Goal: Communication & Community: Answer question/provide support

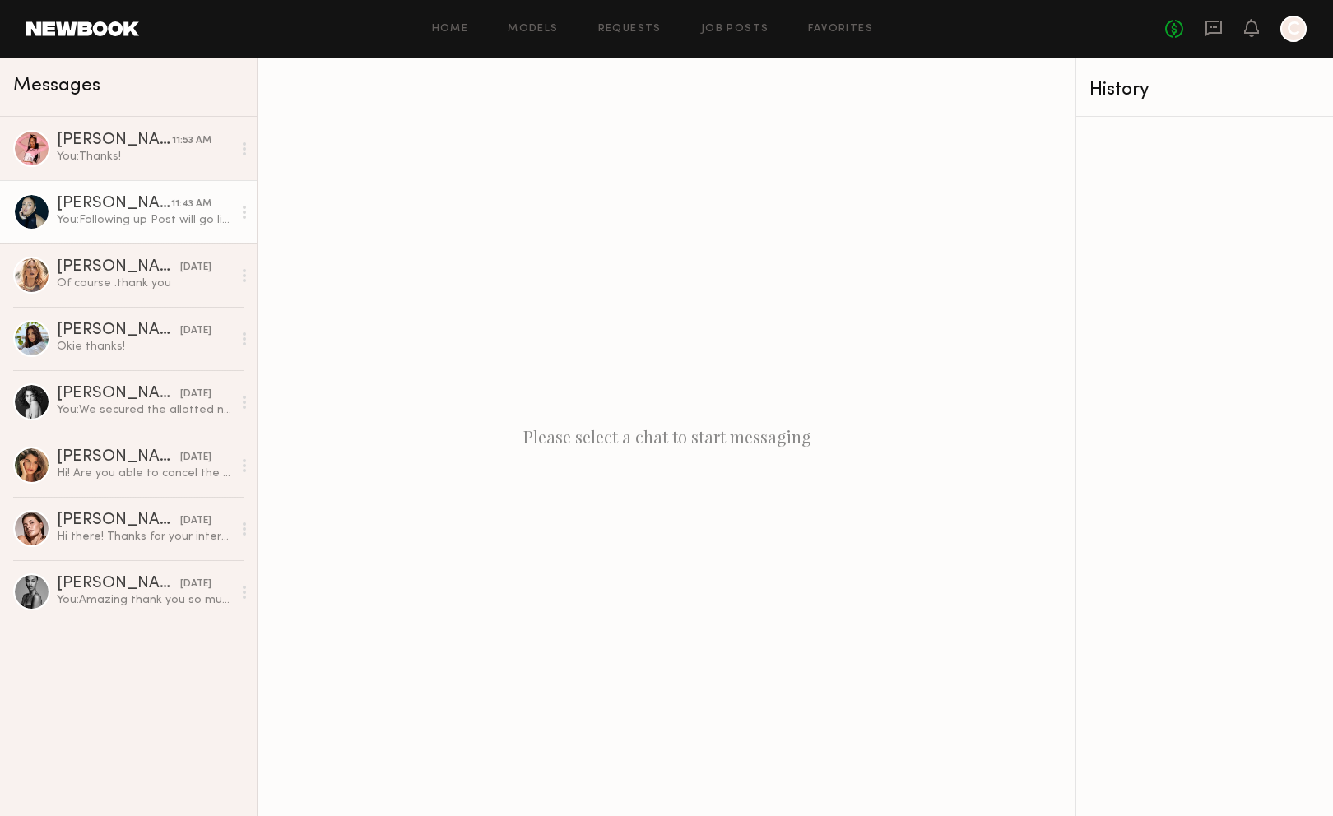
click at [141, 228] on div "You: Following up Post will go live [DATE] around 3 PM EST. Will send collab re…" at bounding box center [144, 220] width 175 height 16
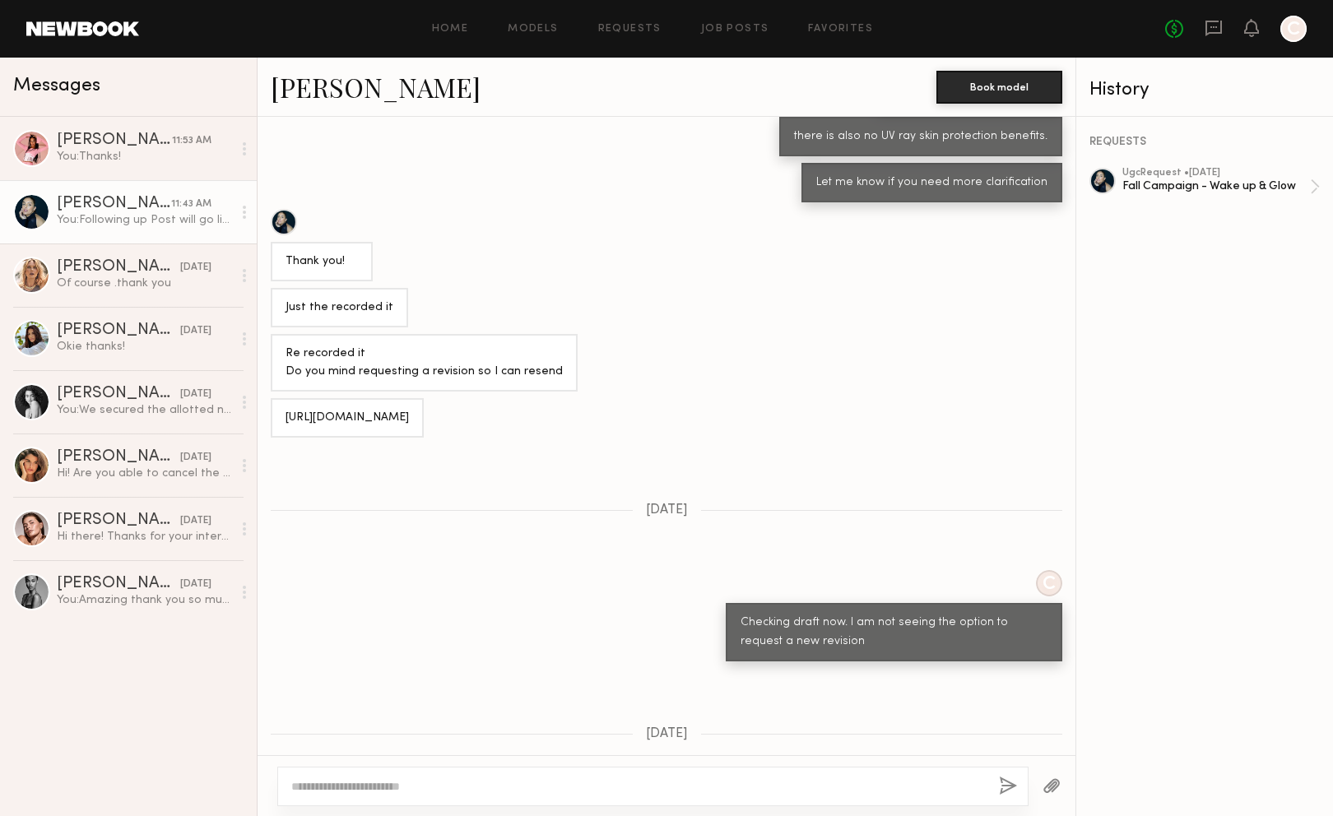
scroll to position [5593, 0]
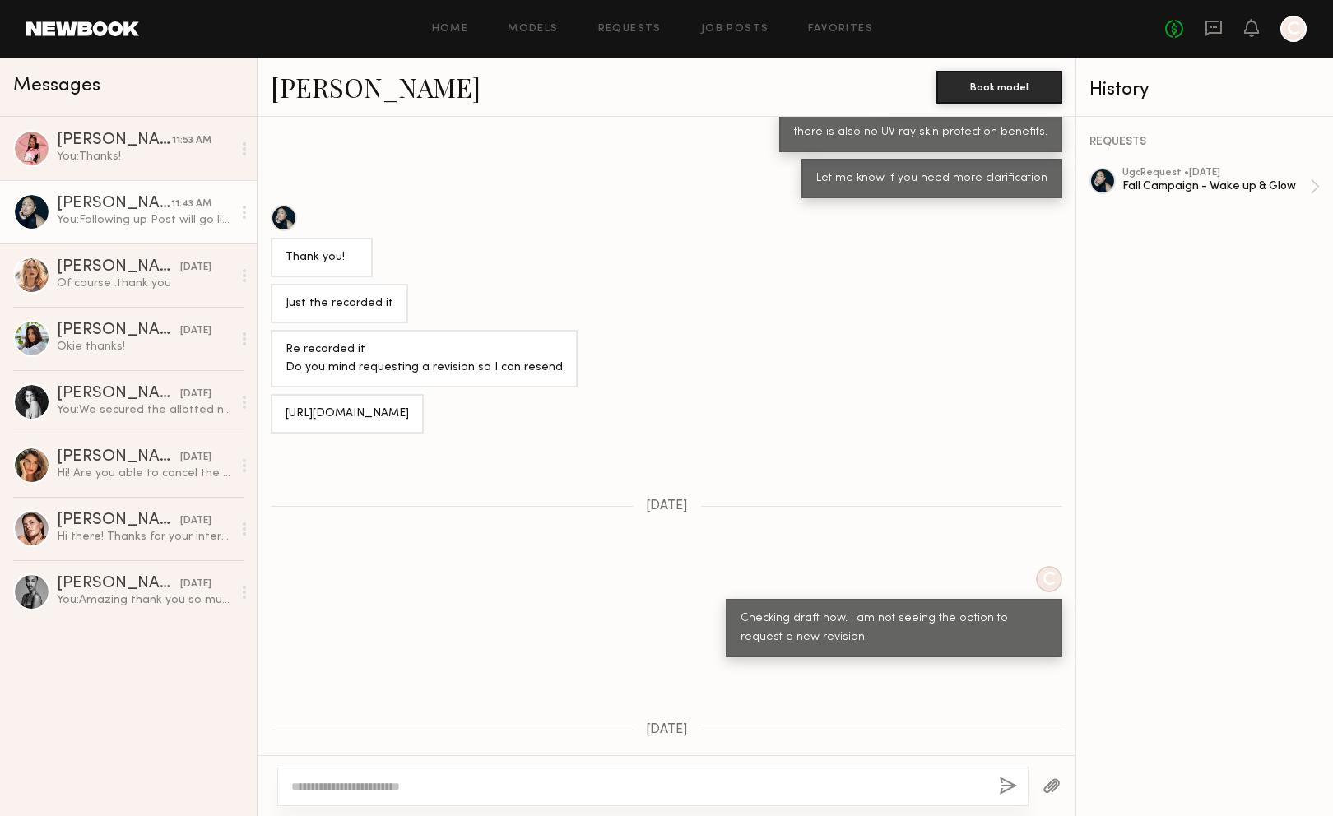
click at [293, 231] on div at bounding box center [284, 218] width 26 height 26
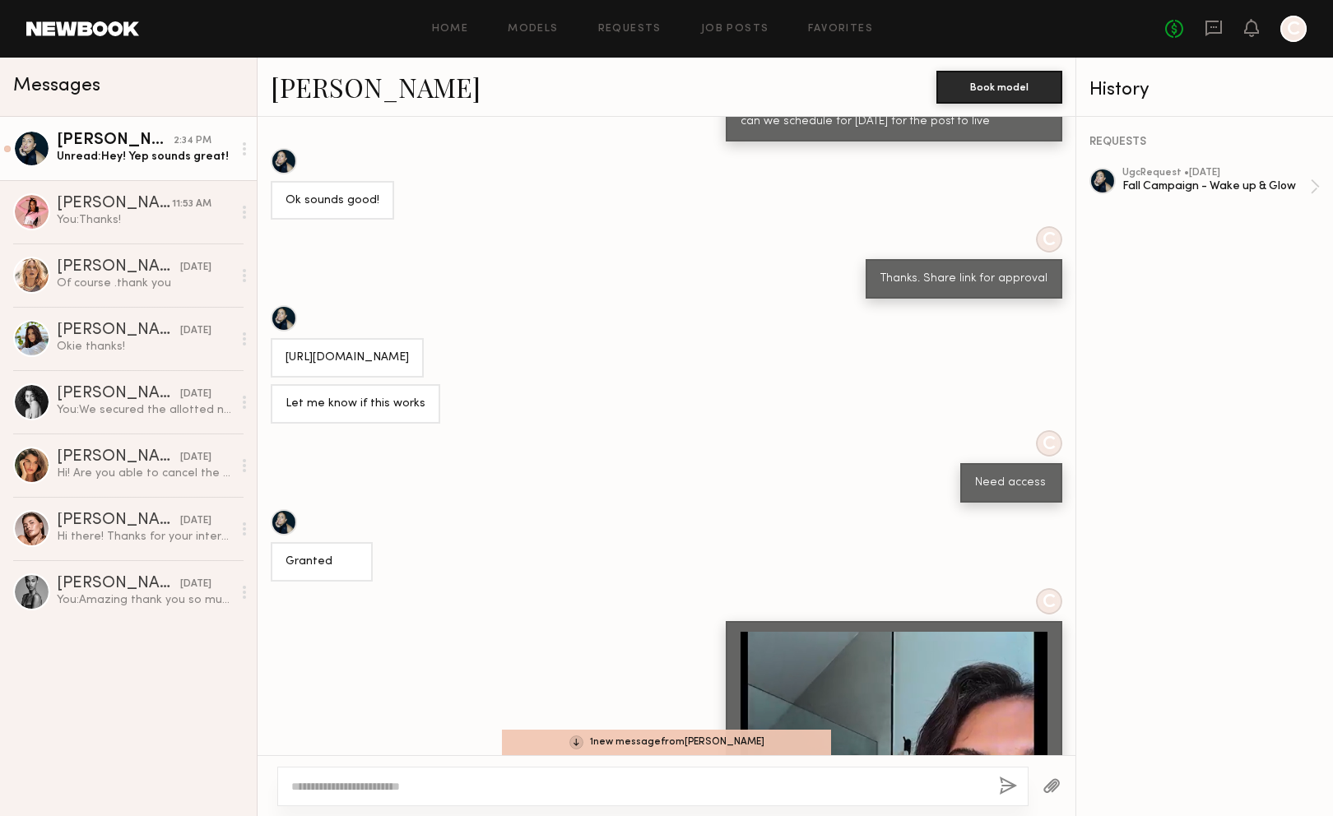
click at [670, 747] on div "1 new message from Gloria E." at bounding box center [666, 742] width 329 height 25
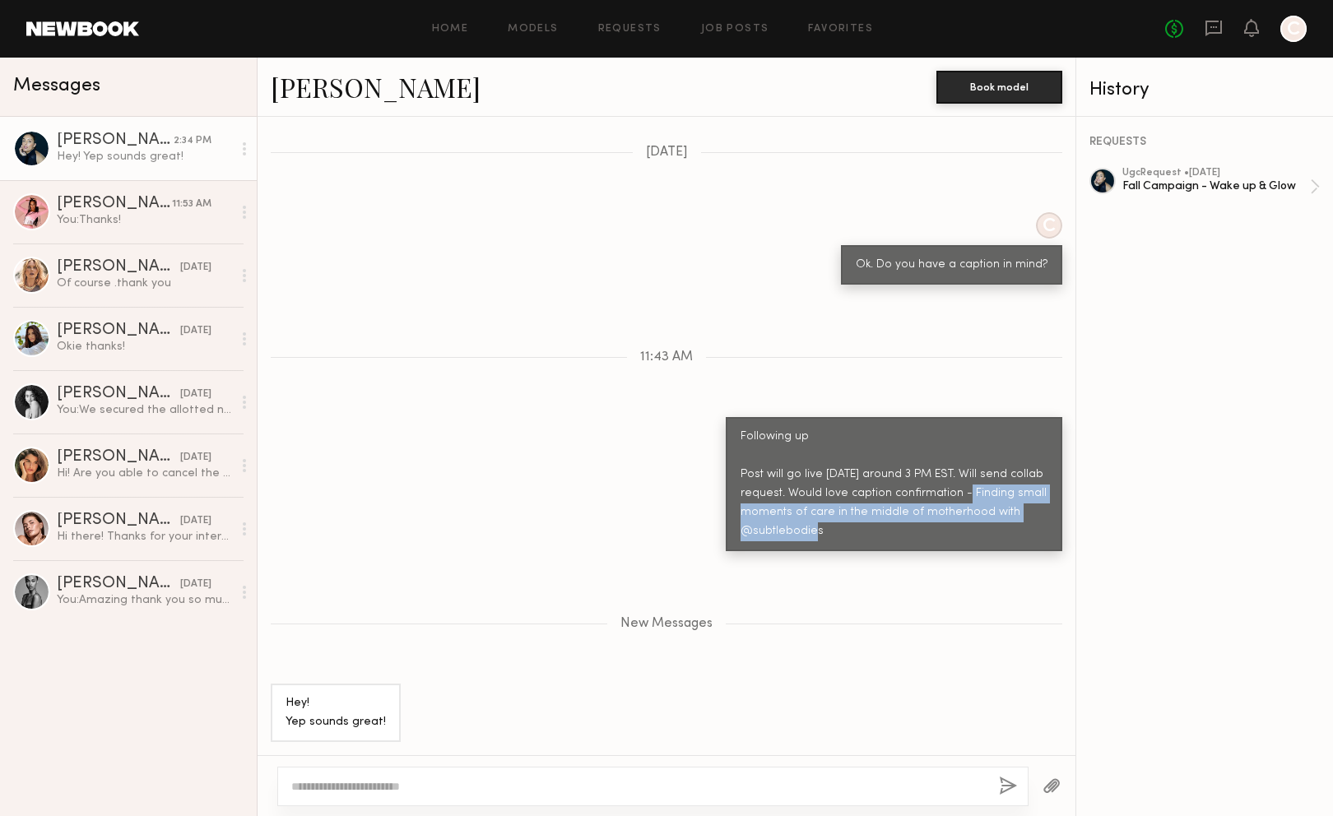
drag, startPoint x: 951, startPoint y: 490, endPoint x: 997, endPoint y: 530, distance: 60.7
click at [997, 530] on div "Following up Post will go live today around 3 PM EST. Will send collab request.…" at bounding box center [893, 485] width 307 height 114
copy div "Finding small moments of care in the middle of motherhood with @subtlebodies"
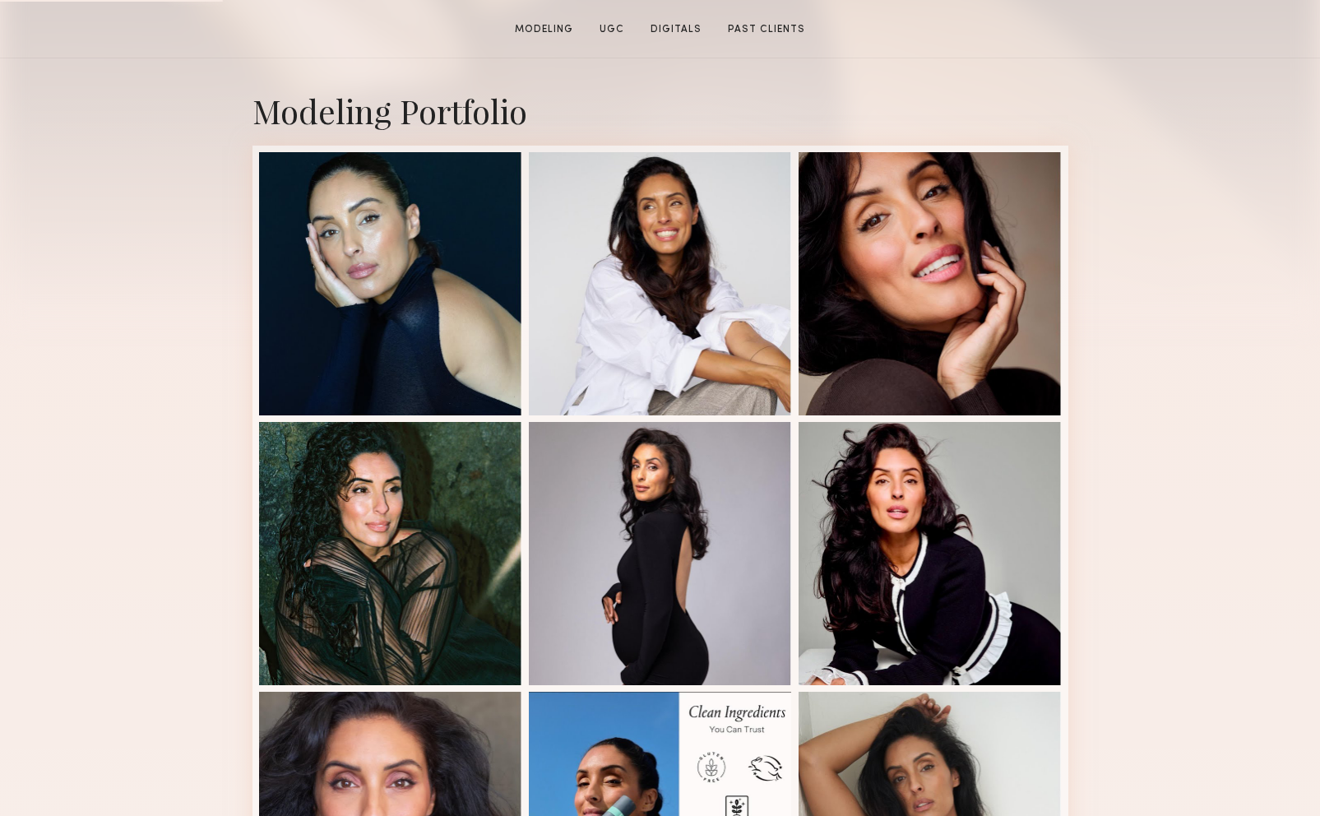
scroll to position [411, 0]
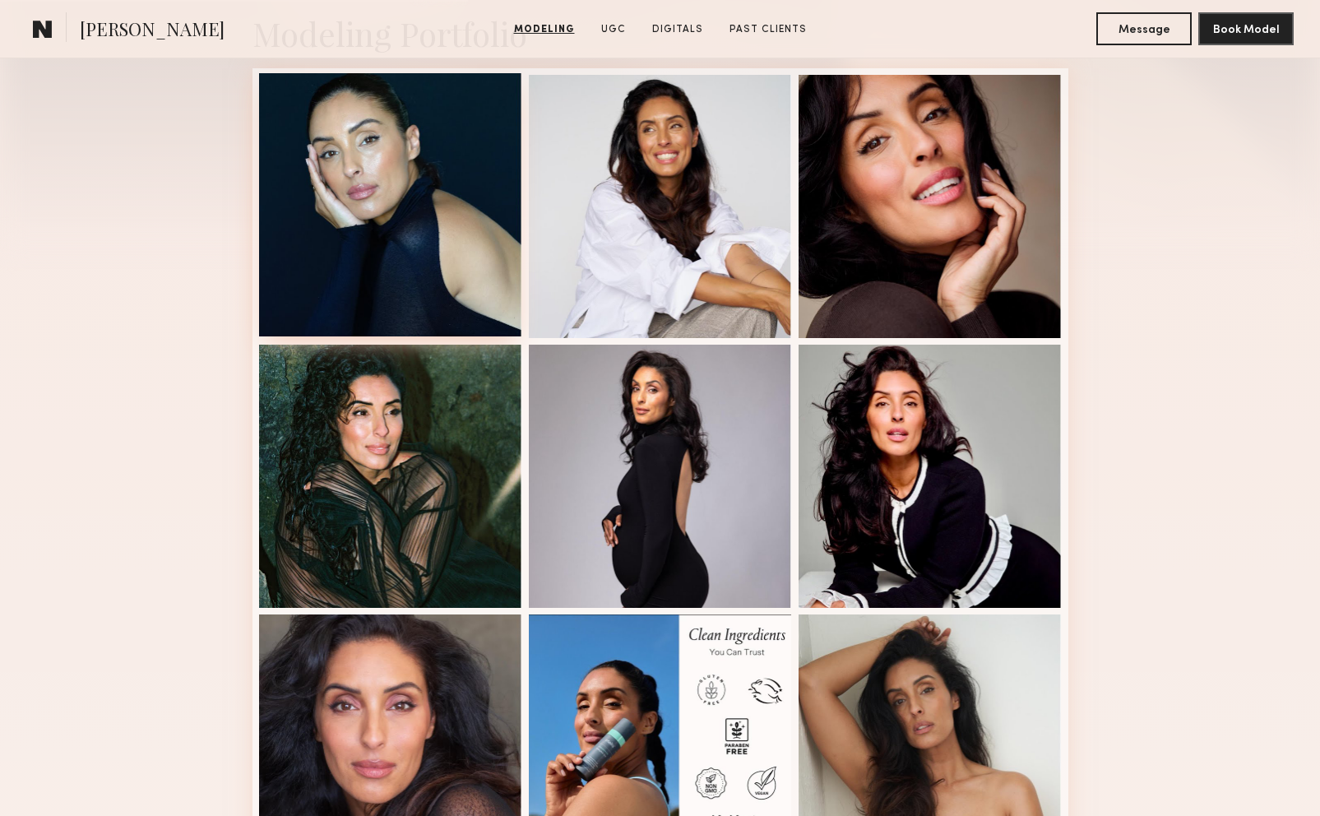
drag, startPoint x: 420, startPoint y: 234, endPoint x: 341, endPoint y: 214, distance: 81.6
click at [341, 214] on div at bounding box center [390, 204] width 263 height 263
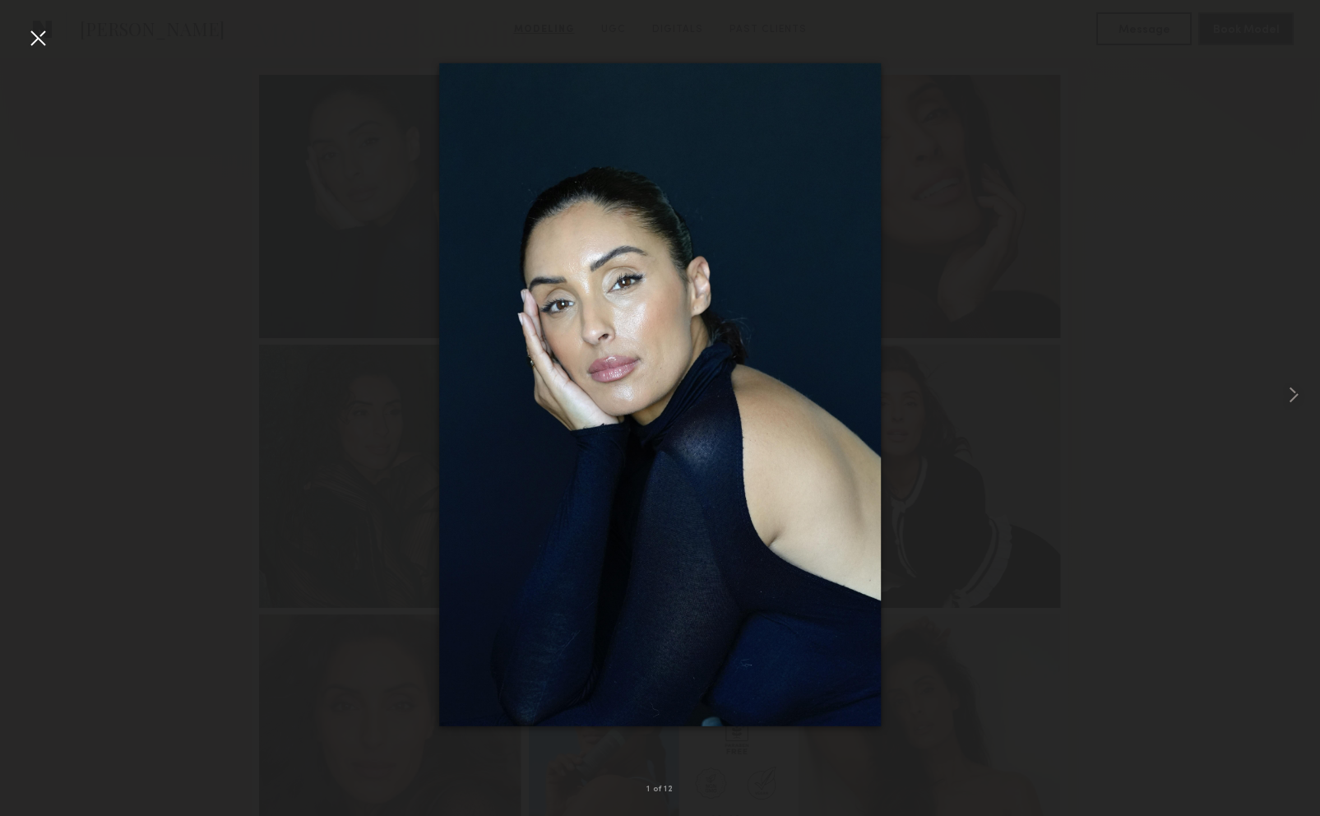
click at [43, 35] on div at bounding box center [38, 38] width 26 height 26
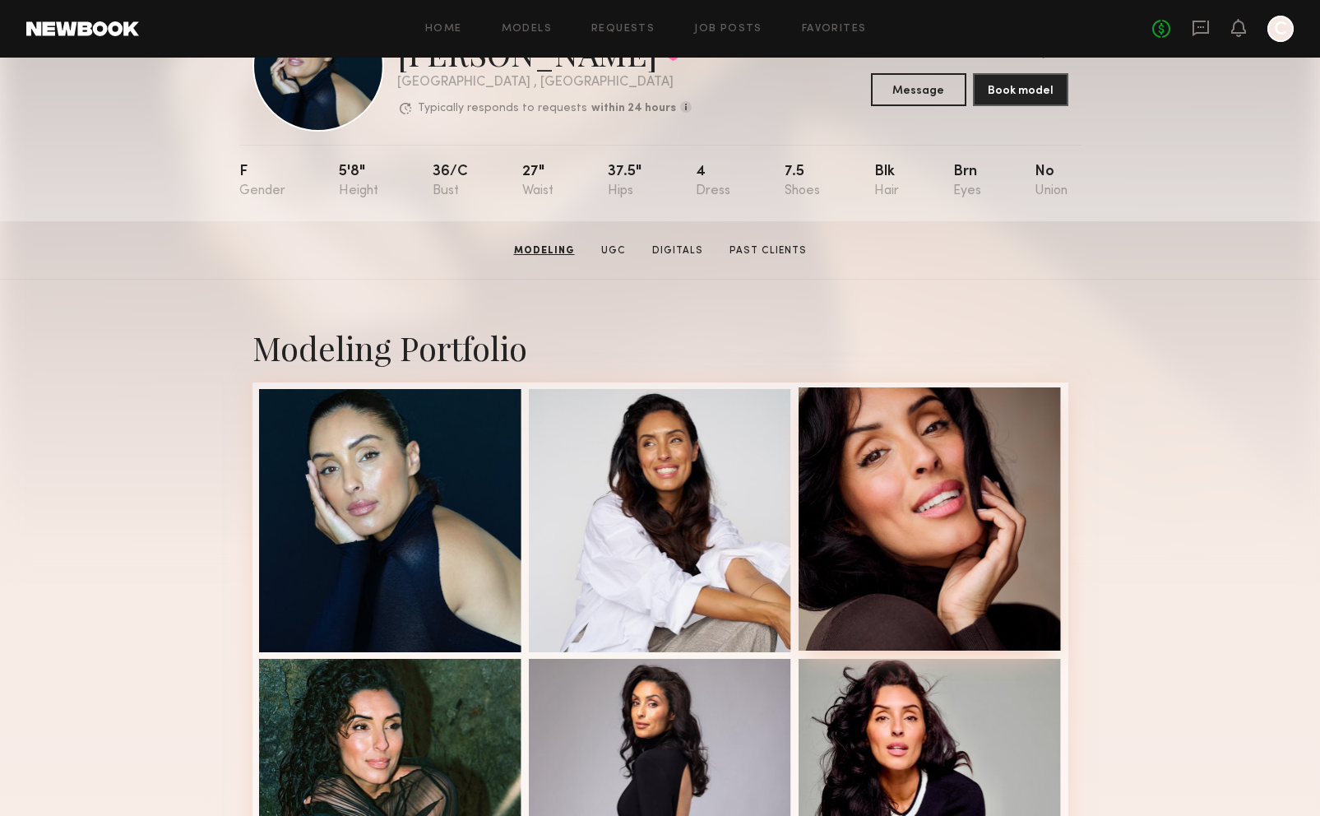
scroll to position [0, 0]
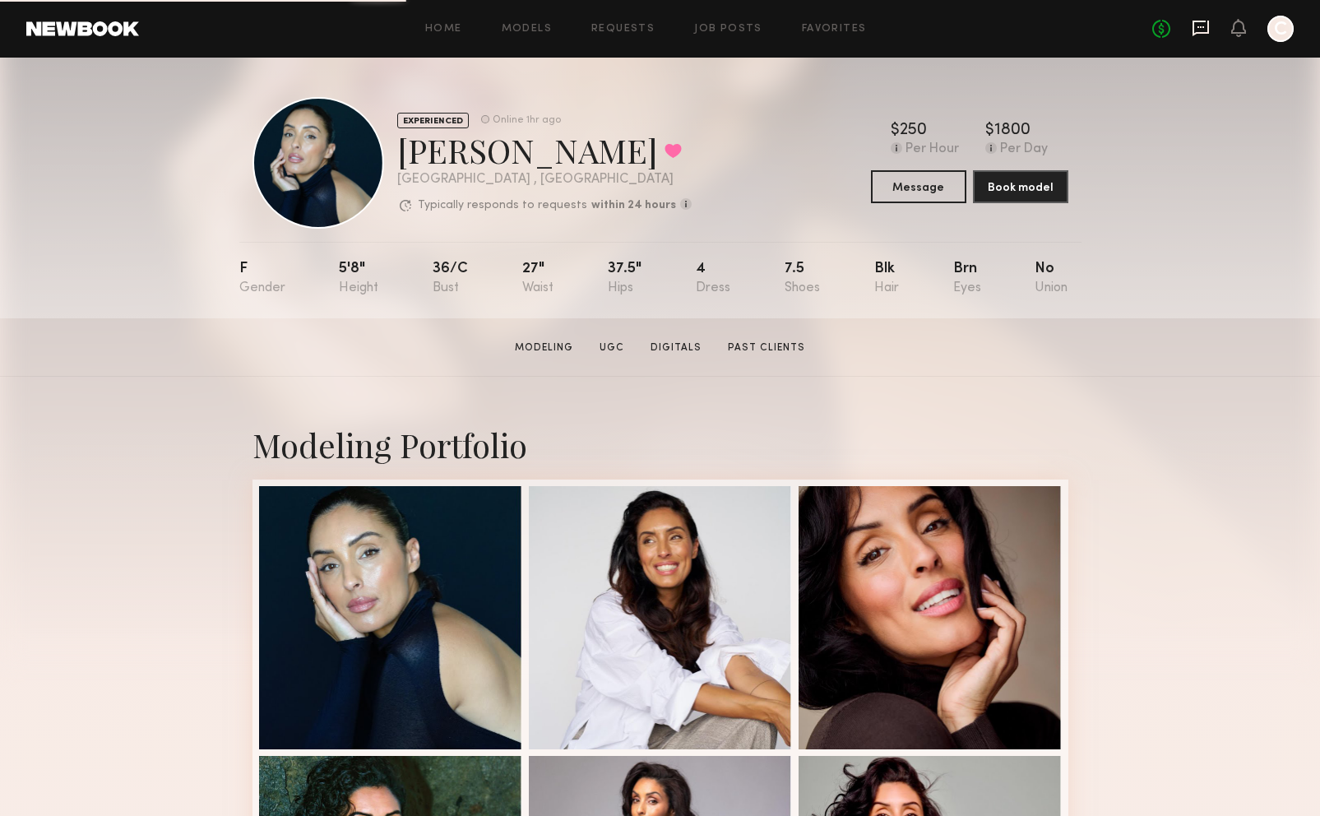
click at [1208, 27] on icon at bounding box center [1201, 29] width 16 height 16
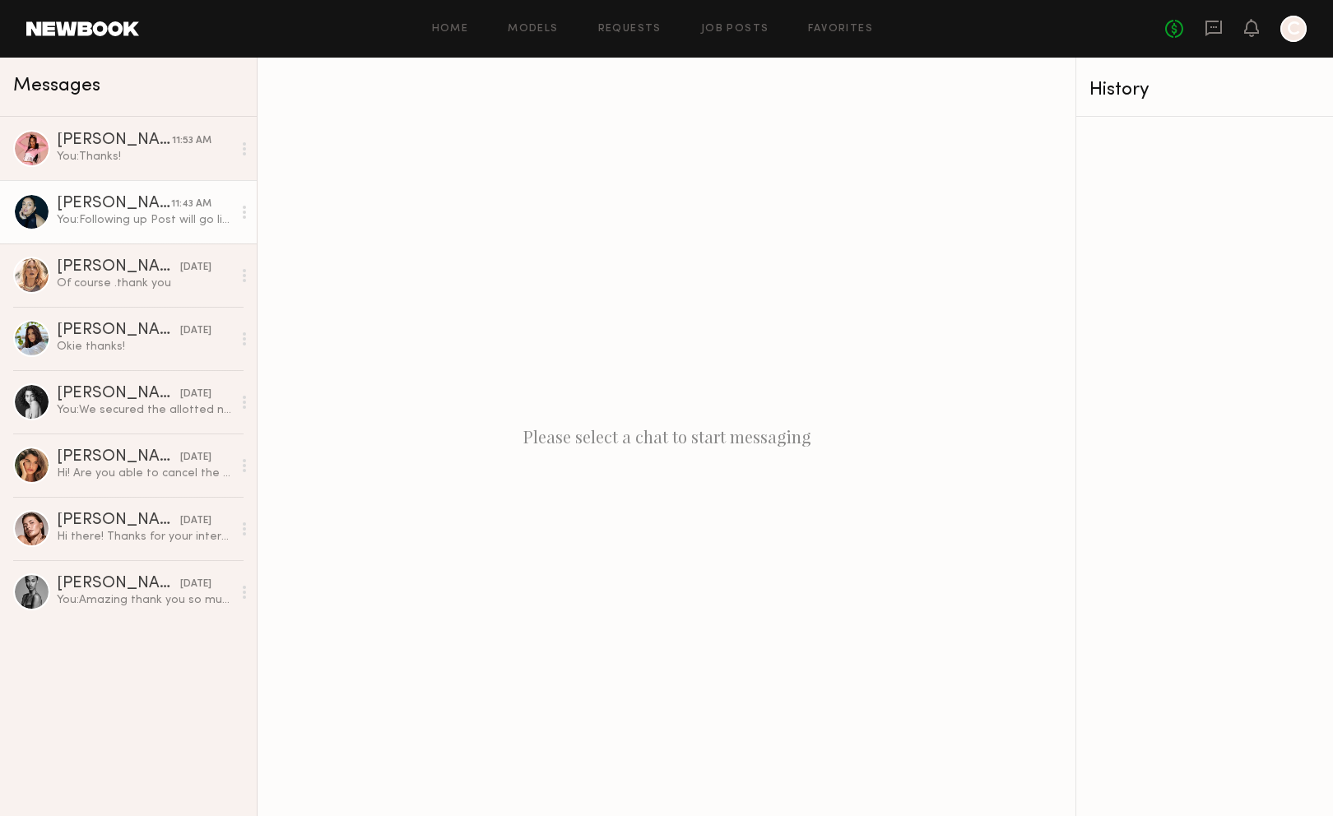
click at [168, 200] on div "[PERSON_NAME]" at bounding box center [114, 204] width 114 height 16
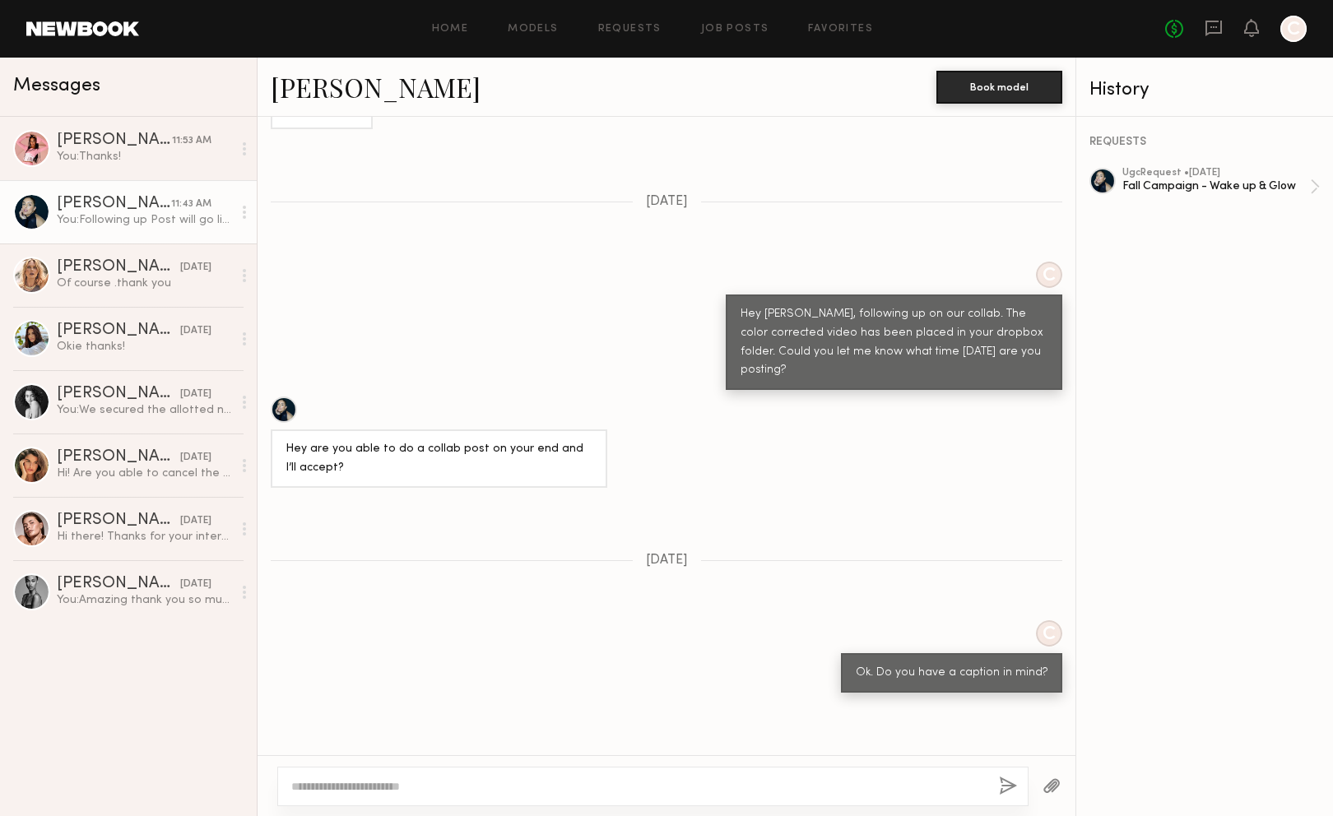
scroll to position [965, 0]
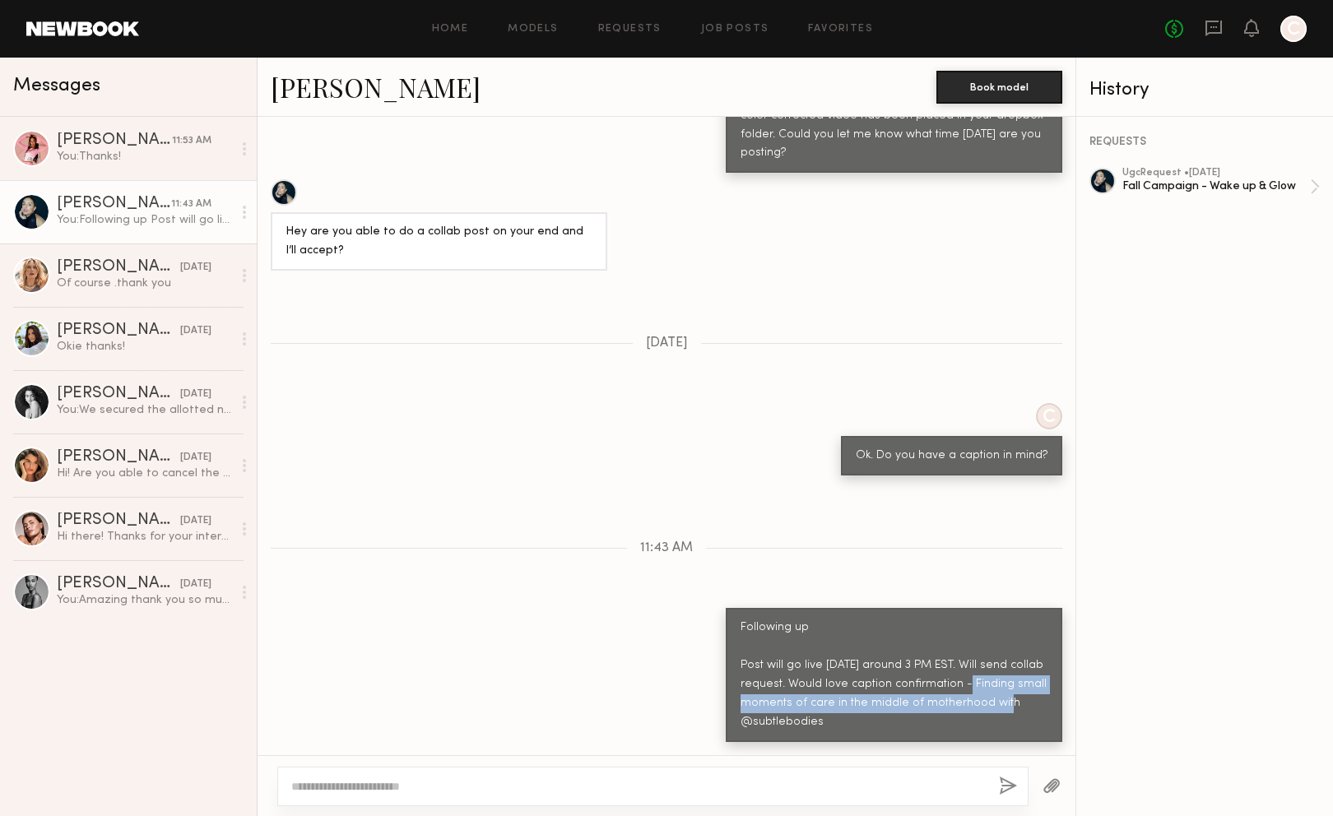
drag, startPoint x: 953, startPoint y: 679, endPoint x: 1008, endPoint y: 702, distance: 60.8
click at [1008, 702] on div "Following up Post will go live today around 3 PM EST. Will send collab request.…" at bounding box center [893, 676] width 307 height 114
click at [953, 690] on div "Following up Post will go live today around 3 PM EST. Will send collab request.…" at bounding box center [893, 676] width 307 height 114
drag, startPoint x: 950, startPoint y: 684, endPoint x: 962, endPoint y: 728, distance: 45.1
click at [962, 728] on div "Following up Post will go live today around 3 PM EST. Will send collab request.…" at bounding box center [893, 676] width 307 height 114
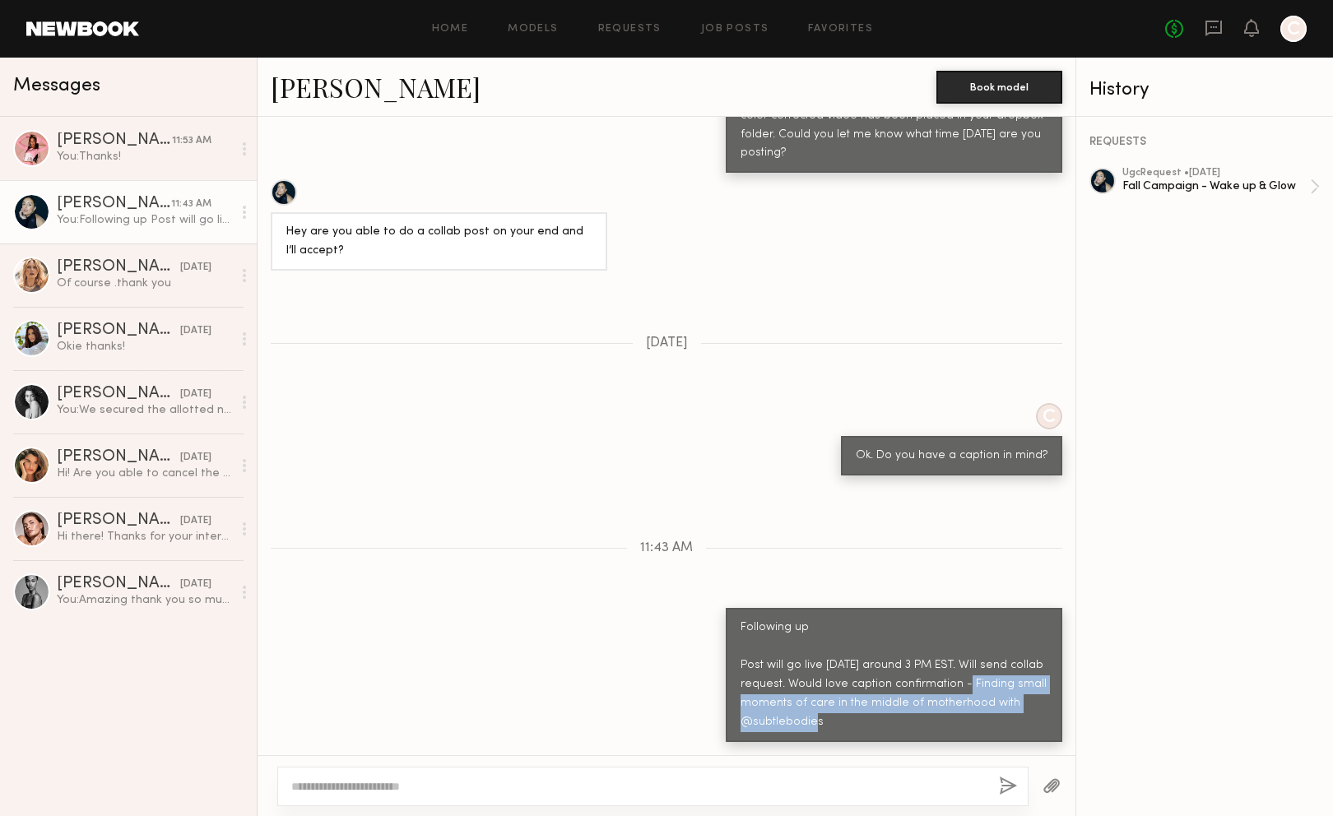
copy div "Finding small moments of care in the middle of motherhood with @subtlebodies"
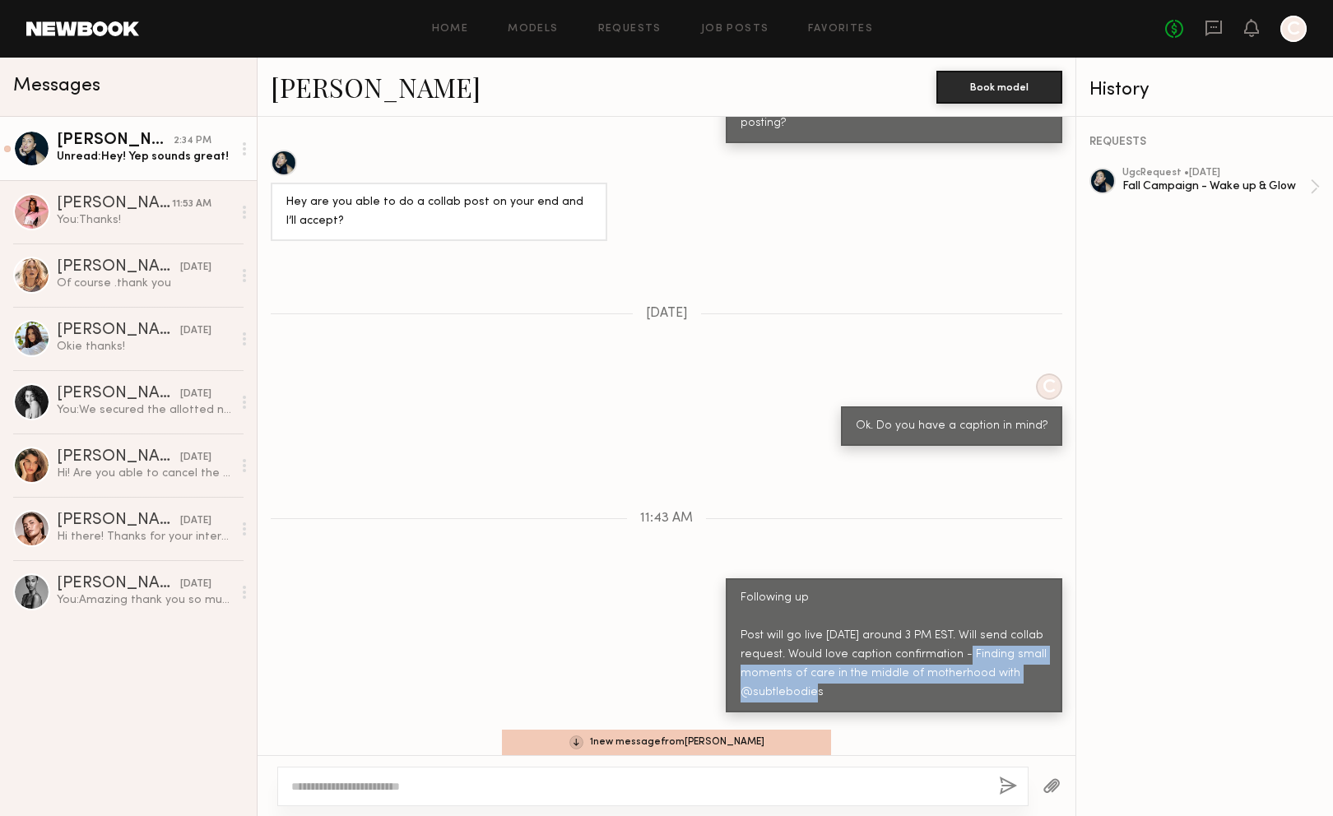
scroll to position [1157, 0]
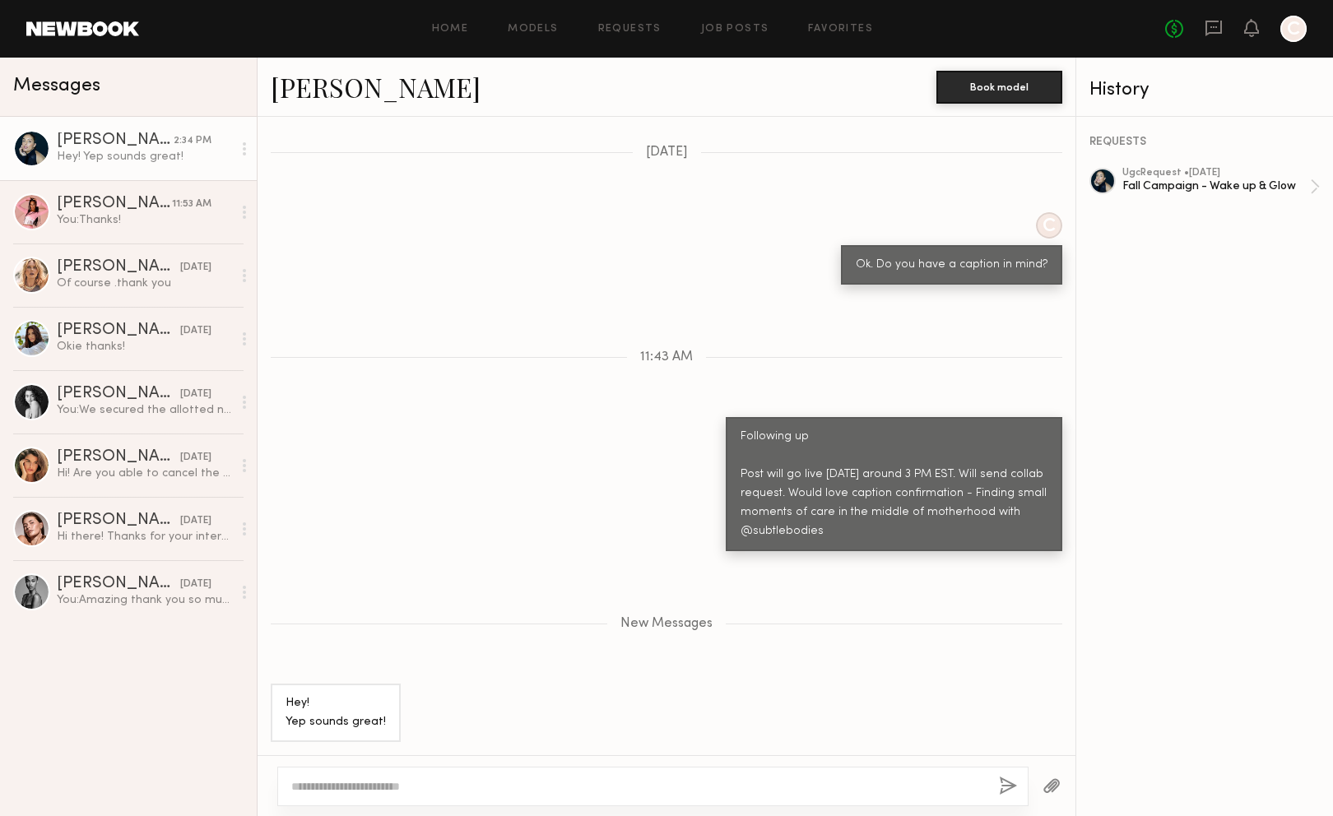
click at [758, 790] on textarea at bounding box center [638, 786] width 694 height 16
type textarea "**********"
click at [1005, 779] on button "button" at bounding box center [1008, 786] width 18 height 21
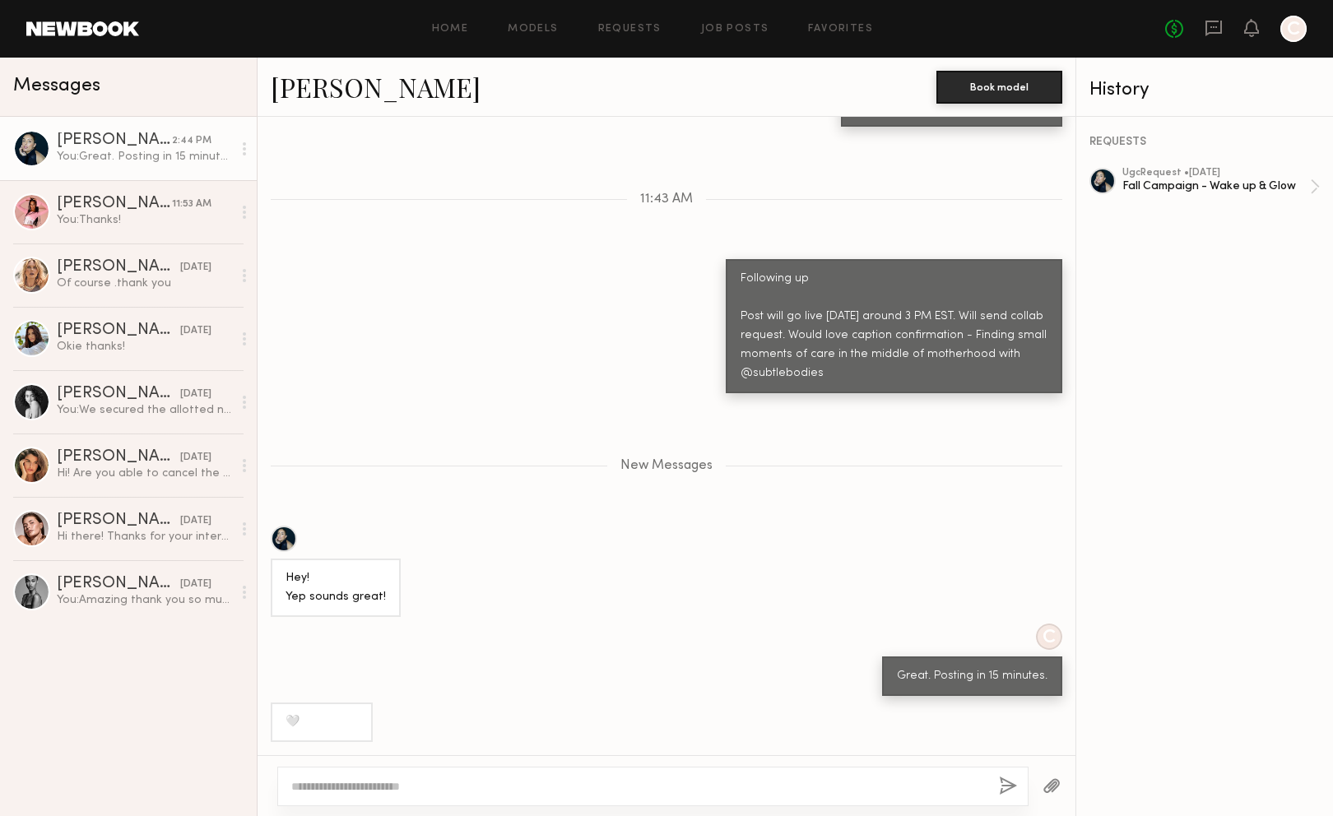
scroll to position [1315, 0]
click at [418, 782] on textarea at bounding box center [638, 786] width 694 height 16
type textarea "**********"
click at [997, 777] on div "**********" at bounding box center [652, 786] width 751 height 39
click at [1005, 791] on button "button" at bounding box center [1008, 786] width 18 height 21
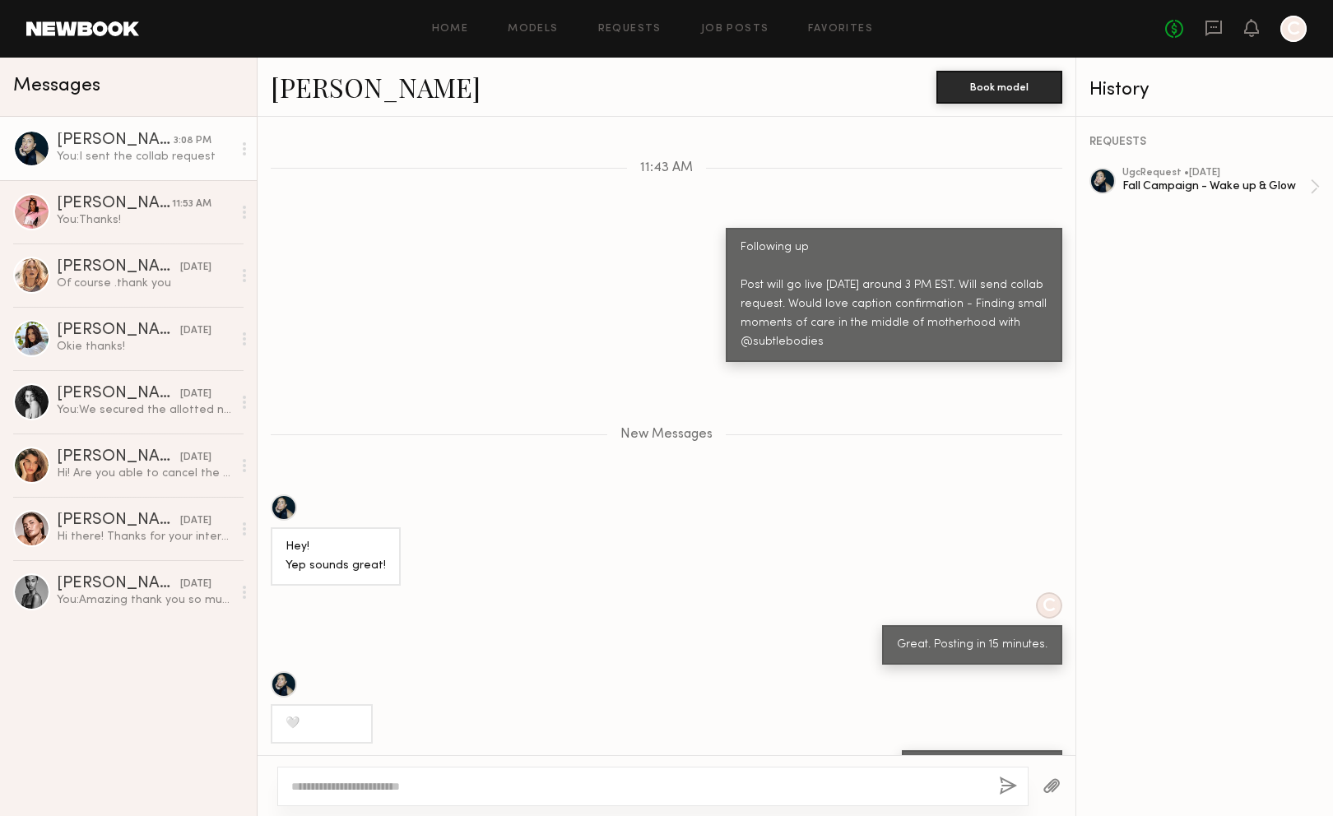
scroll to position [1394, 0]
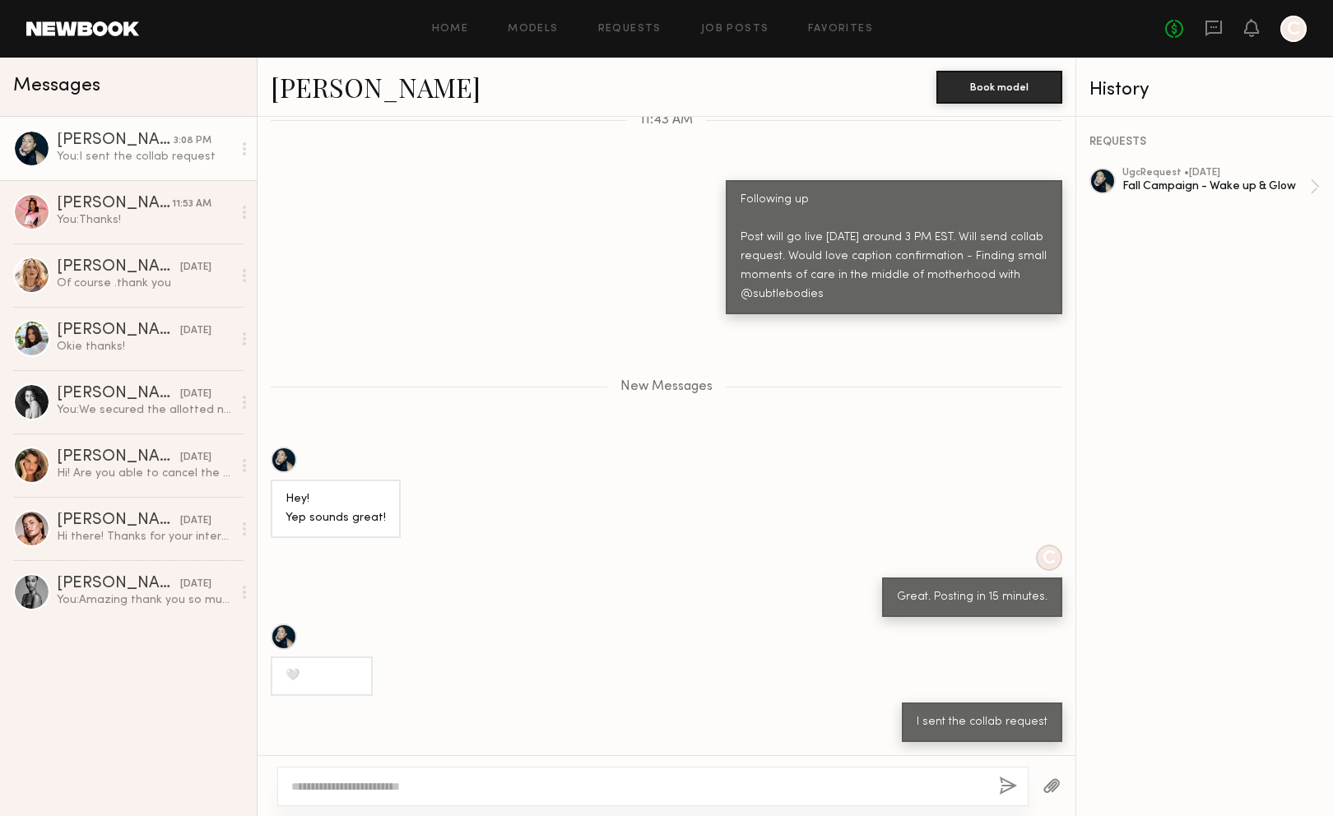
click at [624, 7] on header "Home Models Requests Job Posts Favorites Sign Out No fees up to $5,000 C" at bounding box center [666, 29] width 1333 height 58
click at [615, 0] on header "Home Models Requests Job Posts Favorites Sign Out No fees up to $5,000 C" at bounding box center [666, 29] width 1333 height 58
